Goal: Find contact information: Find contact information

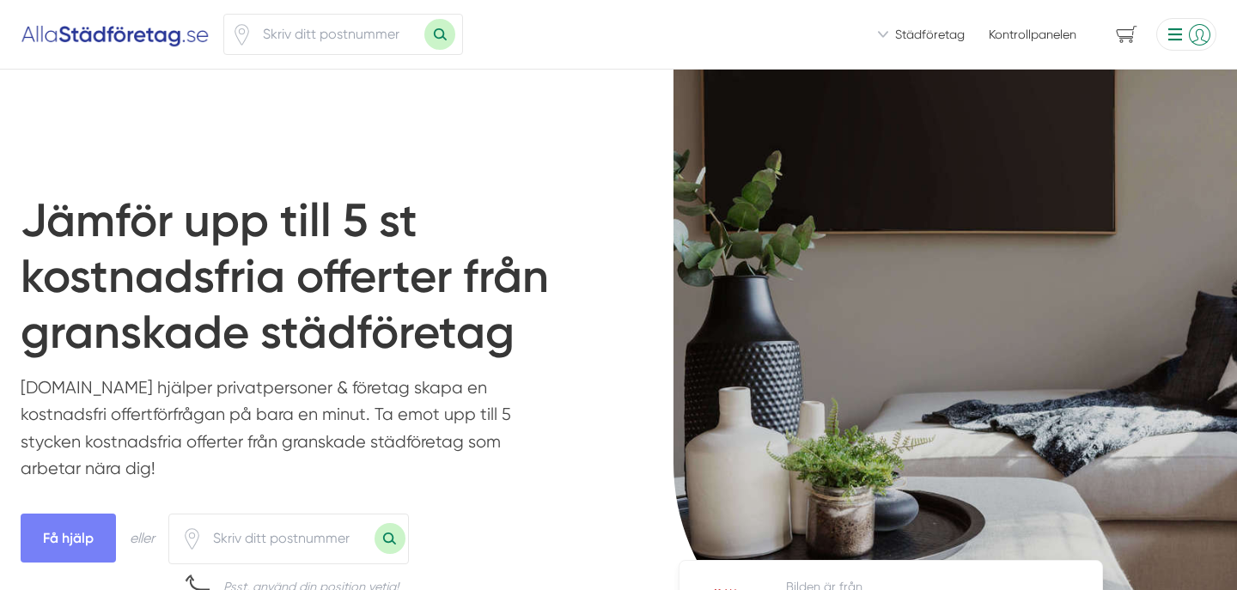
click at [302, 27] on input "number" at bounding box center [339, 35] width 172 height 40
click at [1188, 32] on li at bounding box center [1183, 34] width 67 height 33
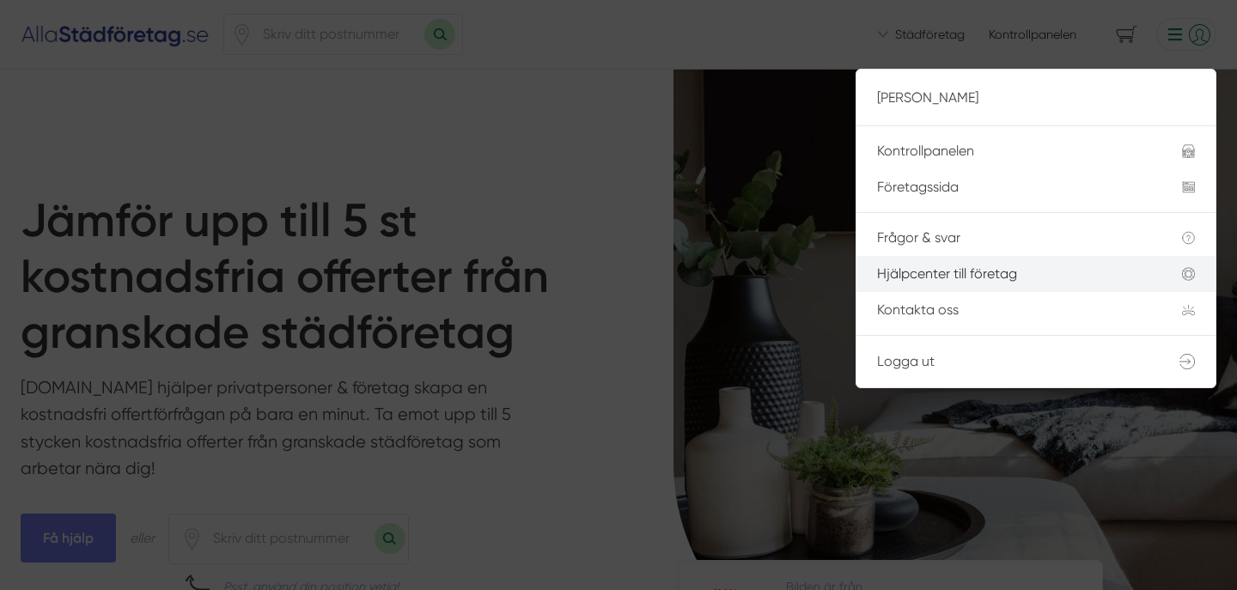
click at [1006, 279] on div "Hjälpcenter till företag" at bounding box center [1009, 273] width 264 height 15
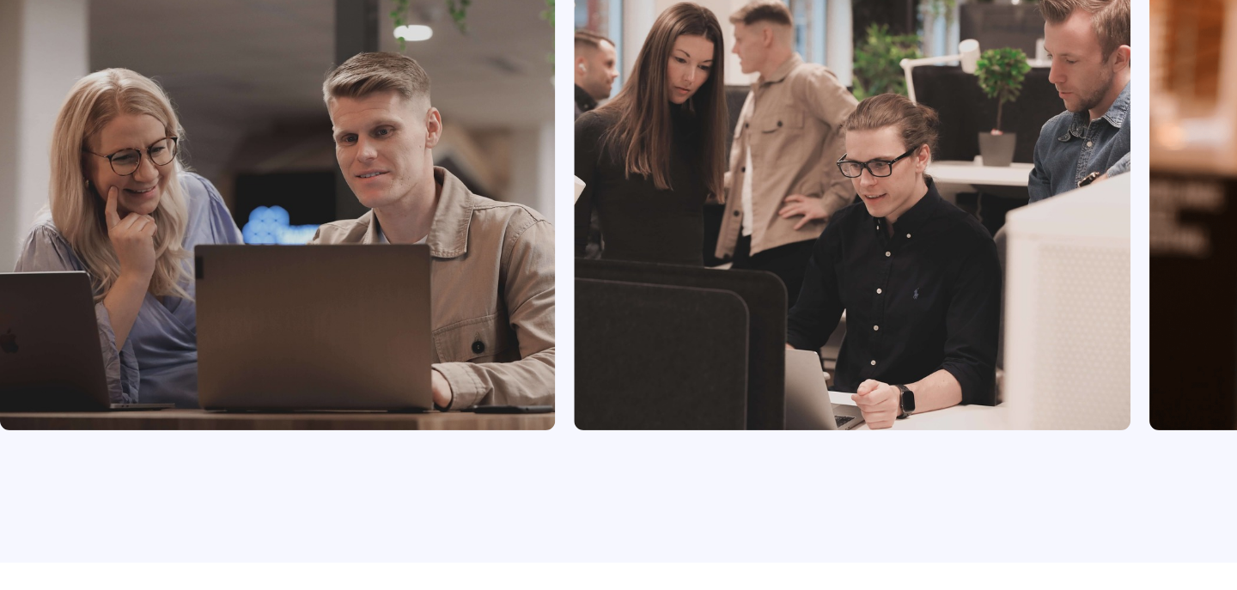
scroll to position [6999, 0]
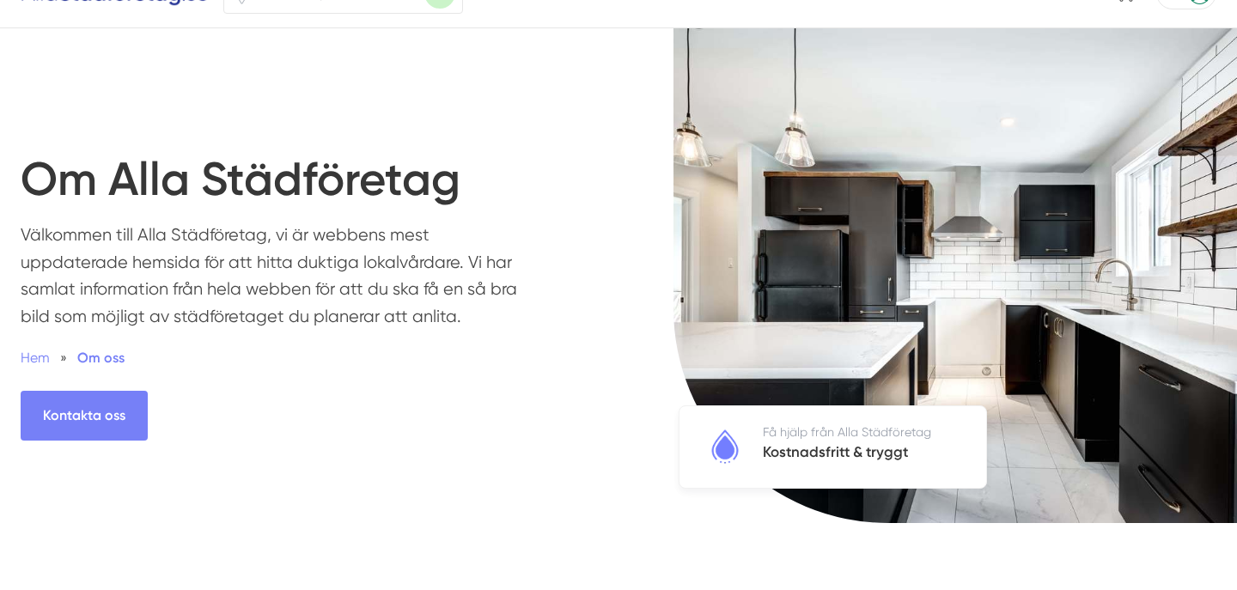
scroll to position [0, 0]
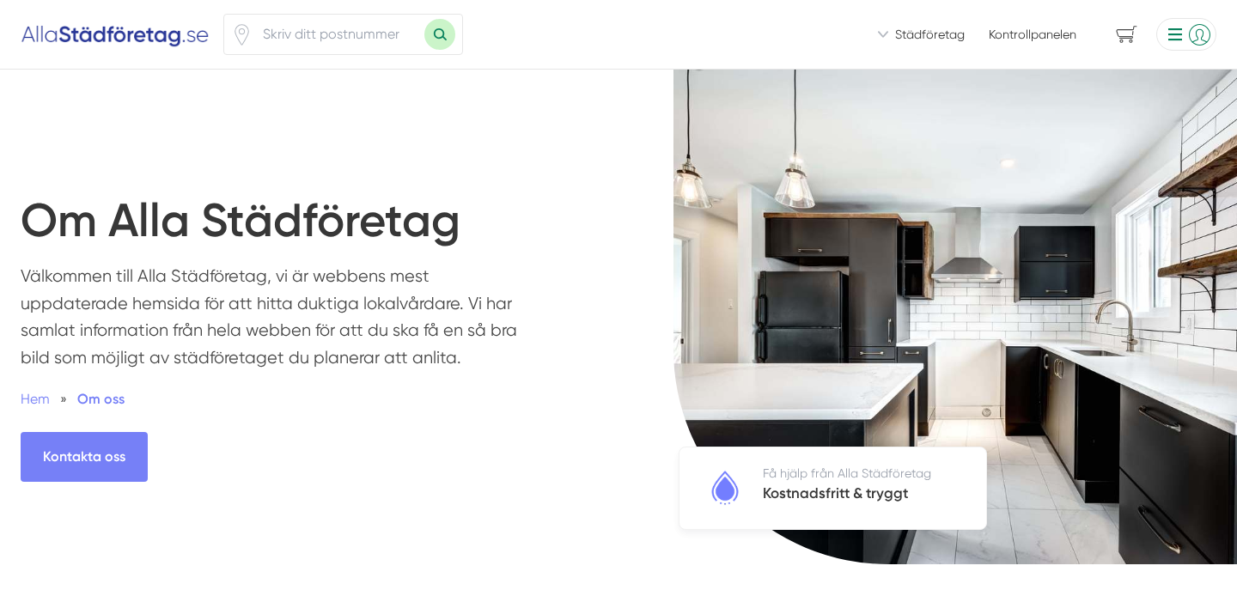
click at [1186, 45] on li at bounding box center [1183, 34] width 67 height 33
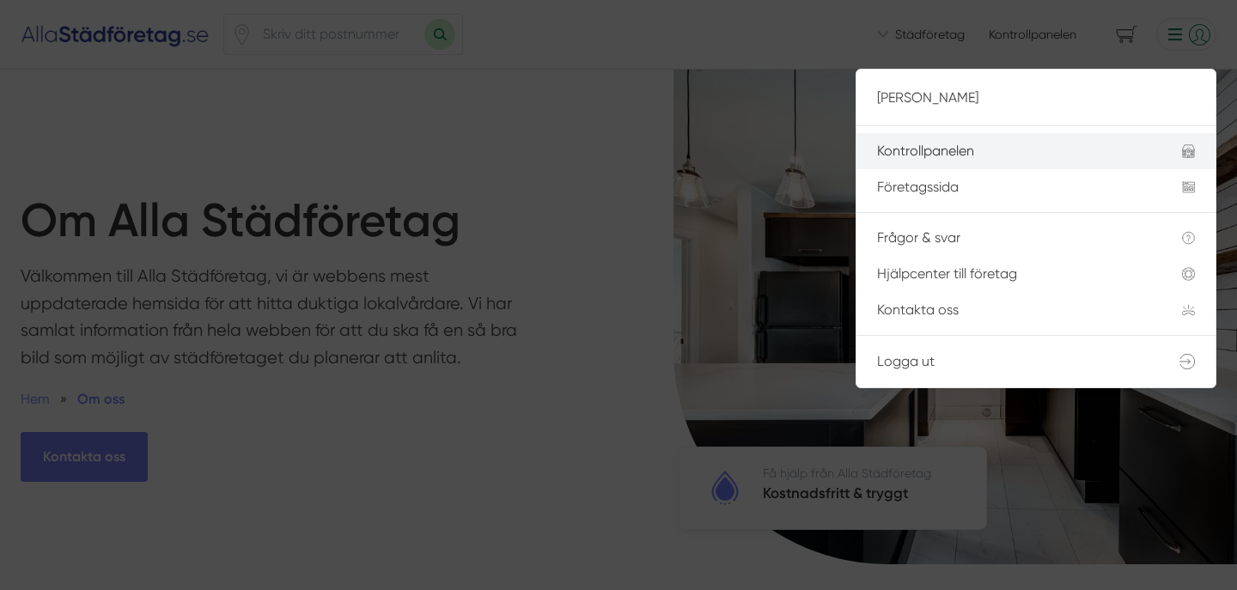
click at [1023, 162] on li "Kontrollpanelen" at bounding box center [1036, 151] width 359 height 36
